Goal: Transaction & Acquisition: Purchase product/service

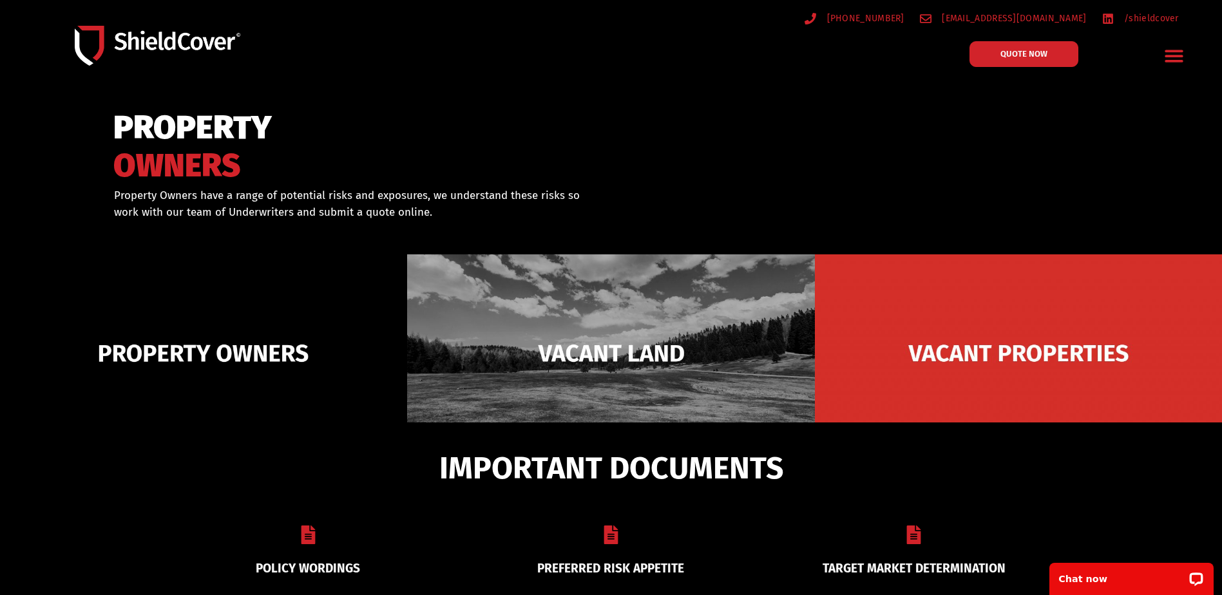
click at [1190, 58] on div "General Trades & Services Hospitality Manufacturing Property Owners Shieldcare …" at bounding box center [1172, 56] width 38 height 43
click at [1176, 57] on icon "Menu Toggle" at bounding box center [1174, 56] width 18 height 12
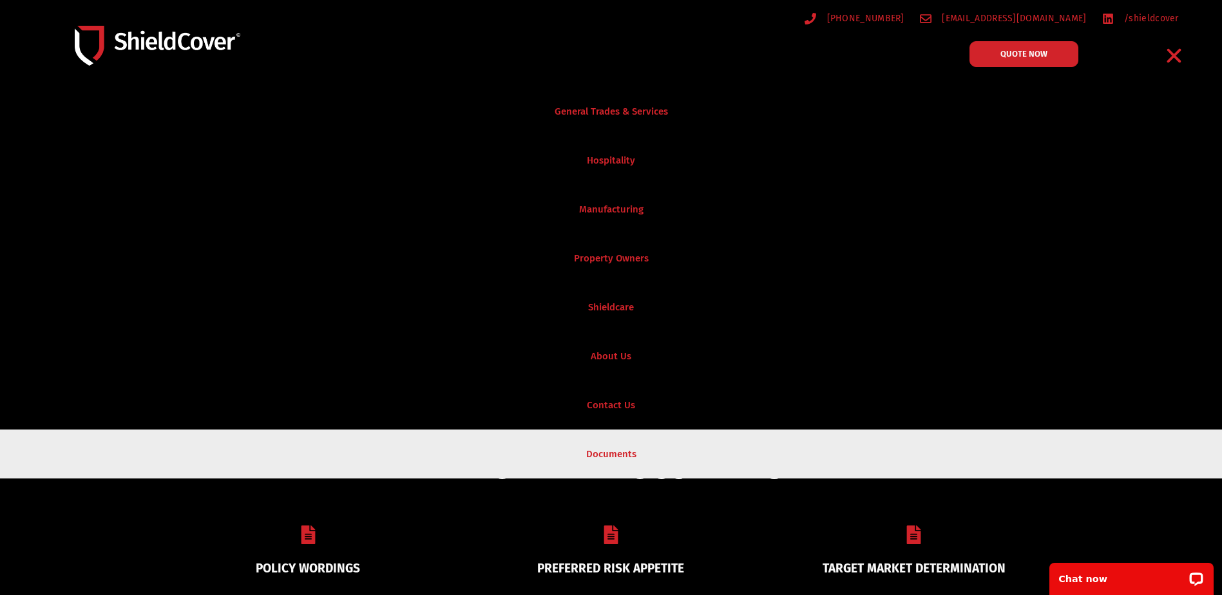
click at [624, 459] on link "Documents" at bounding box center [611, 454] width 1222 height 49
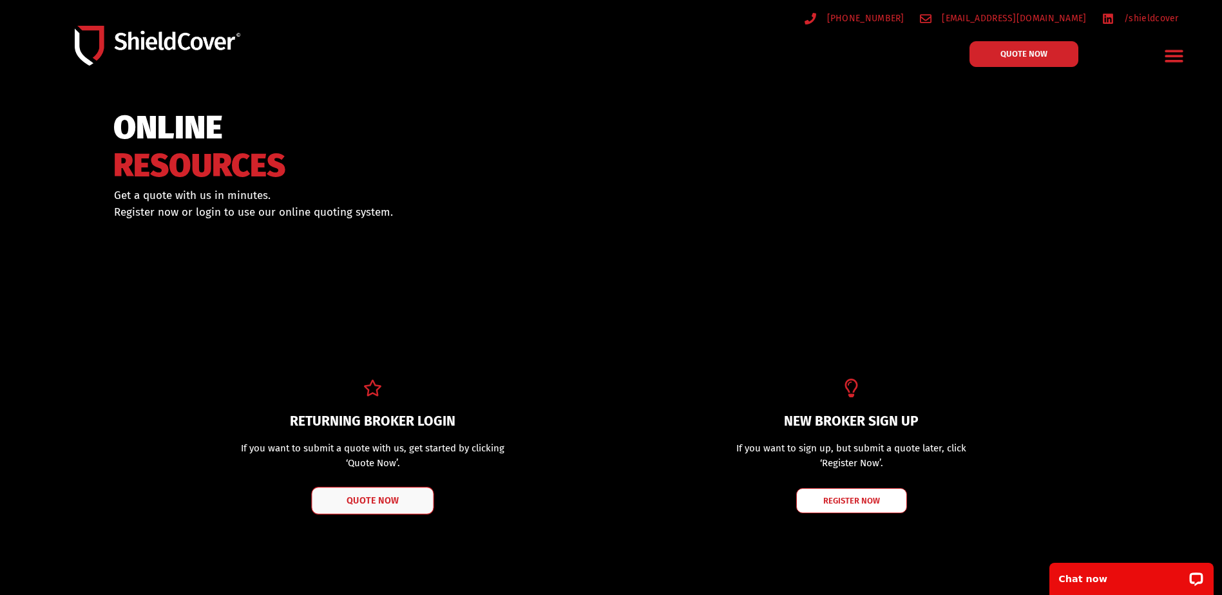
click at [378, 501] on span "QUOTE NOW" at bounding box center [373, 500] width 52 height 9
